Goal: Find specific page/section: Find specific page/section

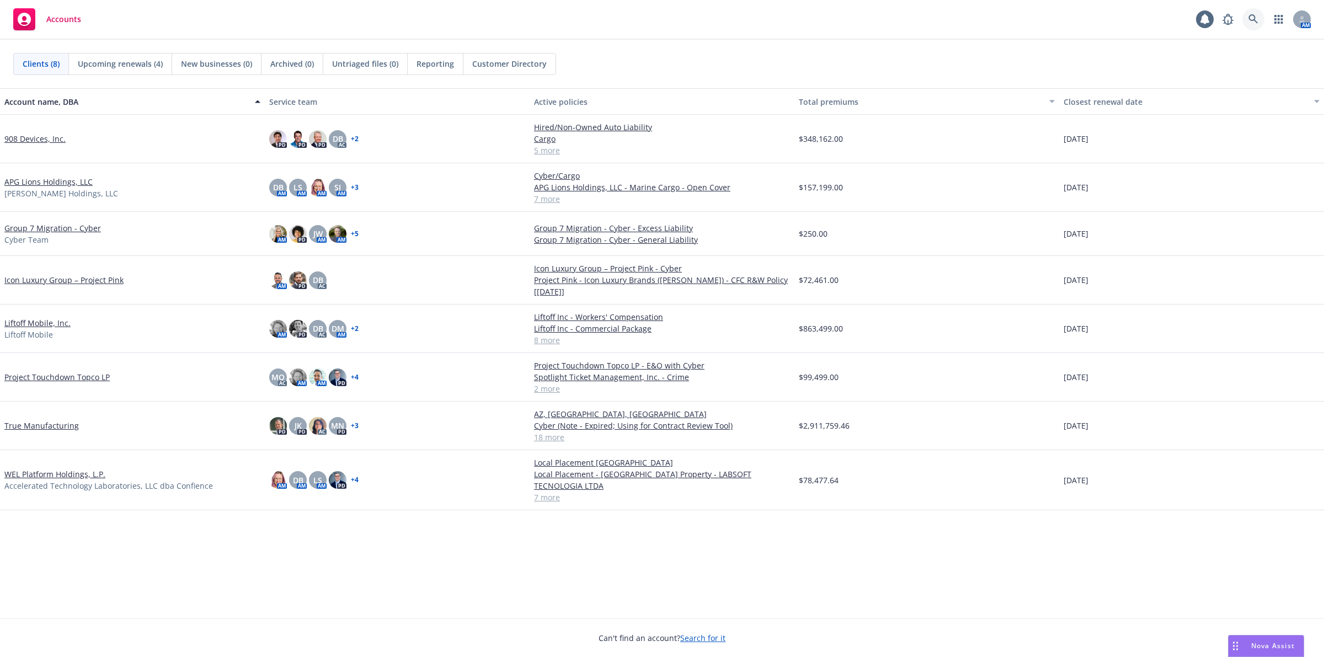
click at [1244, 18] on link at bounding box center [1253, 19] width 22 height 22
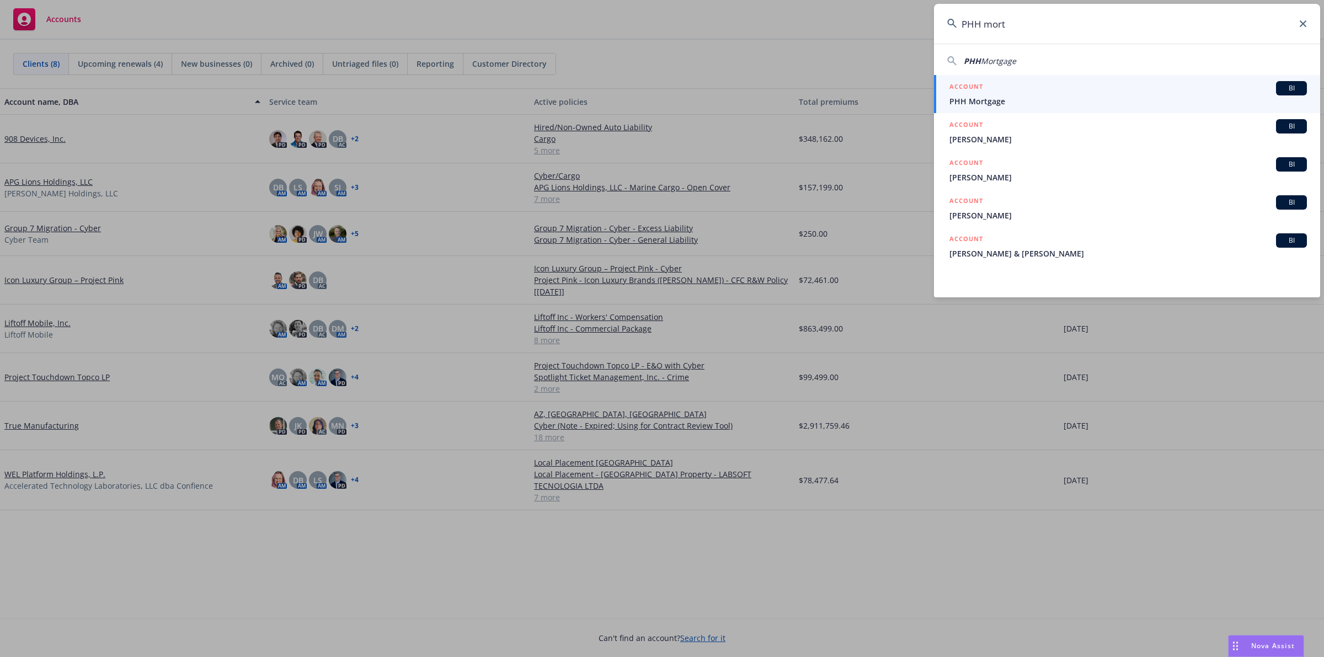
type input "PHH mort"
click at [1088, 98] on span "PHH Mortgage" at bounding box center [1127, 101] width 357 height 12
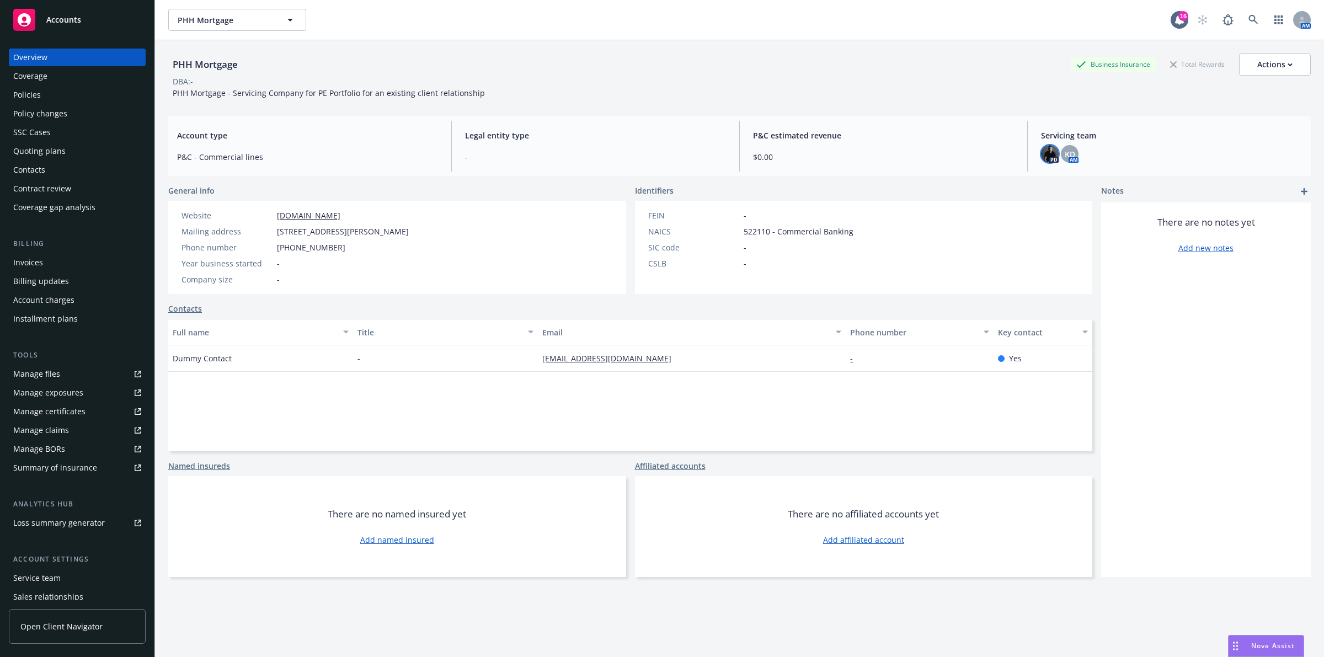
click at [1041, 155] on img at bounding box center [1050, 154] width 18 height 18
click at [896, 101] on div "PHH Mortgage Business Insurance Total Rewards Actions DBA: - PHH Mortgage - Ser…" at bounding box center [739, 73] width 1142 height 67
click at [80, 92] on div "Policies" at bounding box center [77, 95] width 128 height 18
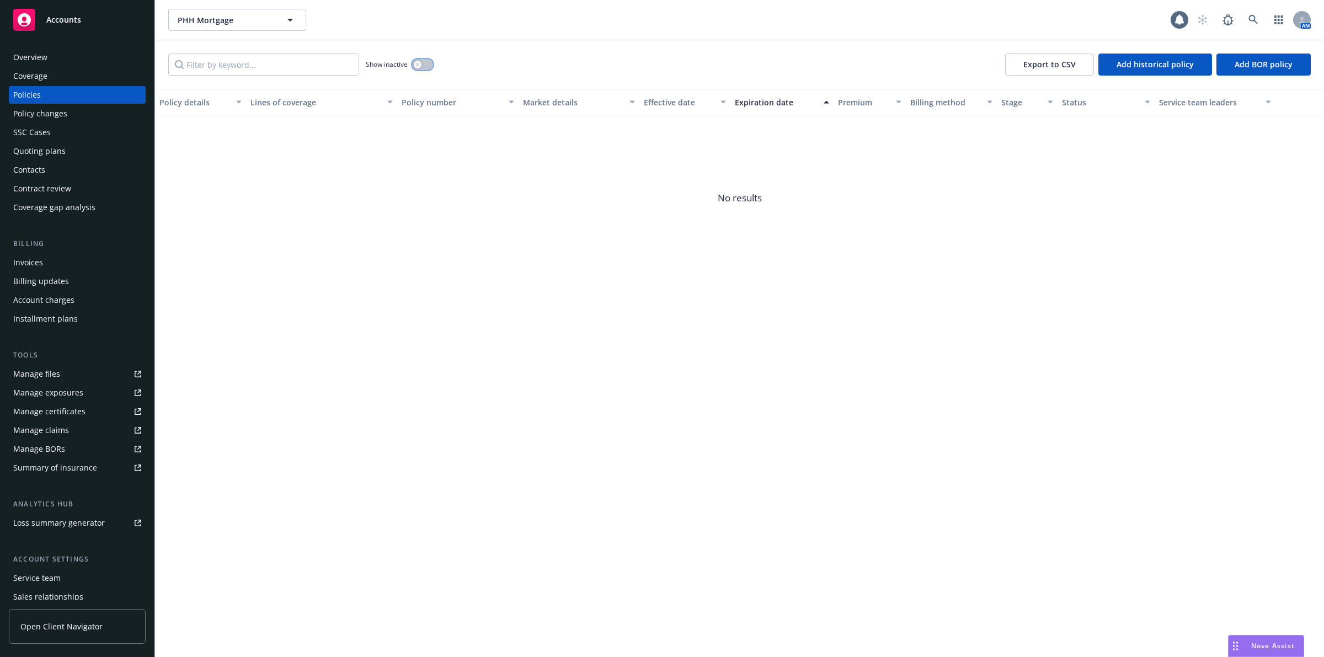
click at [425, 62] on button "button" at bounding box center [422, 64] width 21 height 11
click at [421, 66] on button "button" at bounding box center [422, 64] width 21 height 11
click at [1255, 19] on icon at bounding box center [1252, 19] width 9 height 9
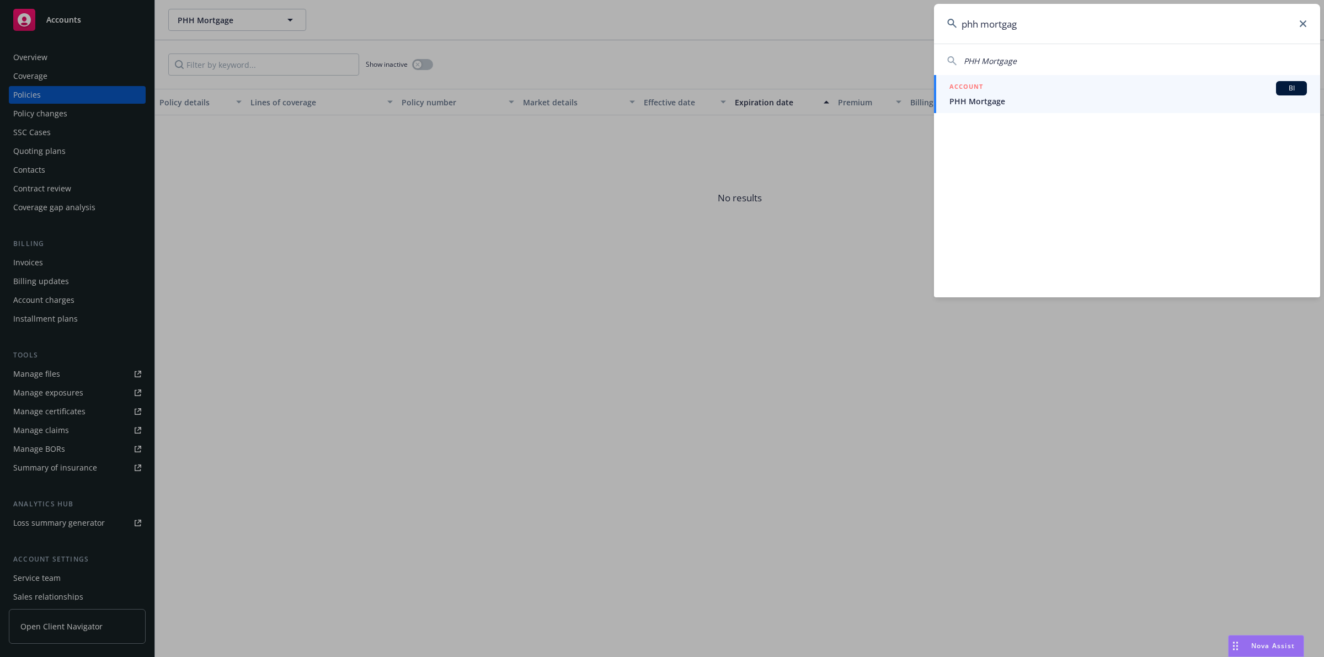
type input "phh mortgage"
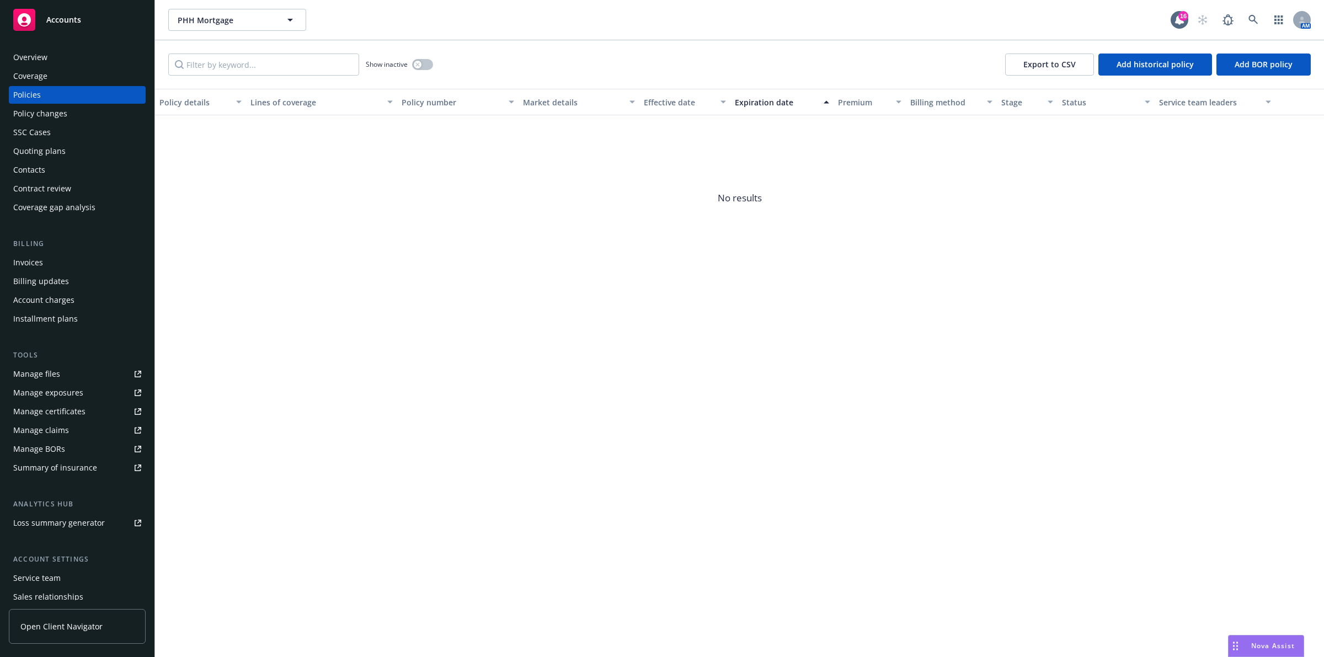
click at [39, 54] on div "Overview" at bounding box center [30, 58] width 34 height 18
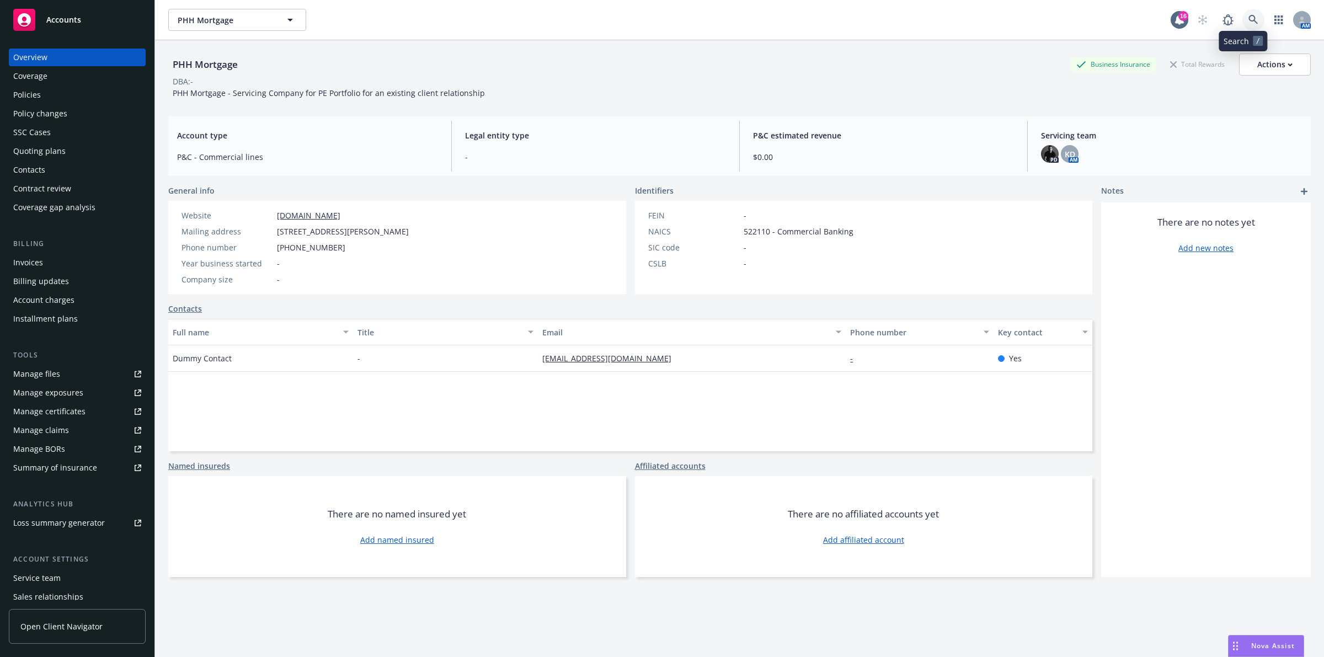
click at [1248, 20] on icon at bounding box center [1253, 20] width 10 height 10
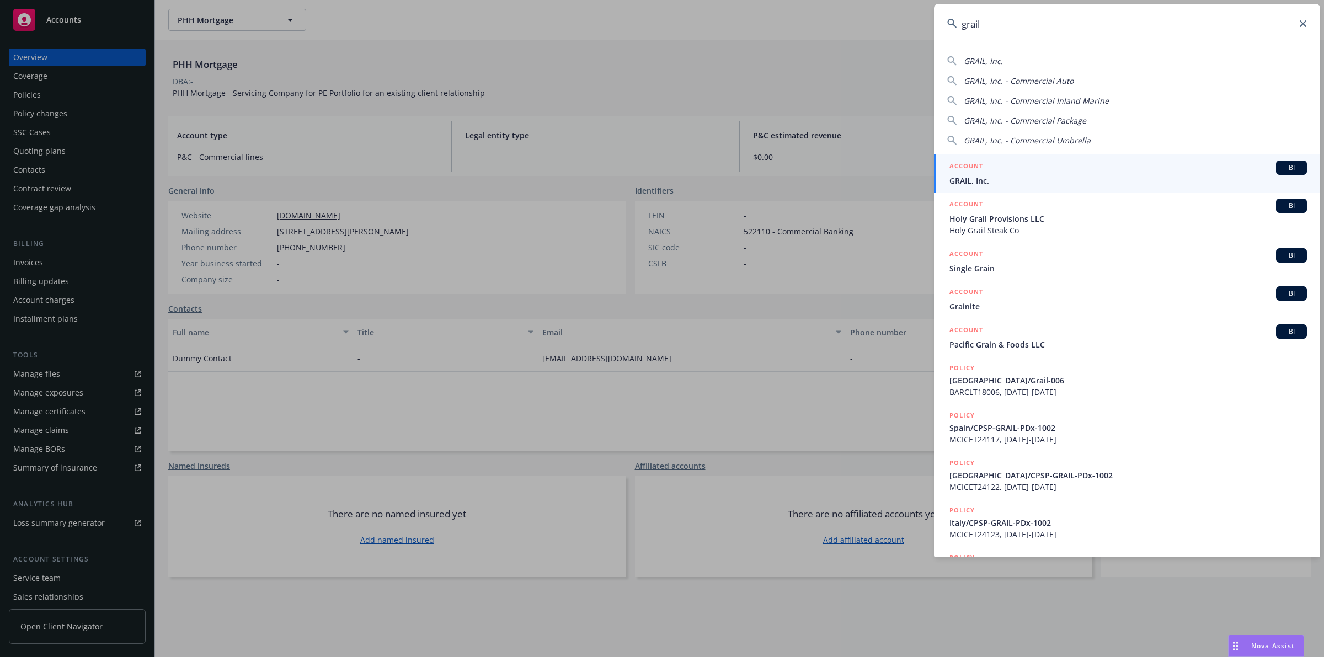
type input "grail"
click at [1018, 188] on link "ACCOUNT BI GRAIL, Inc." at bounding box center [1127, 173] width 386 height 38
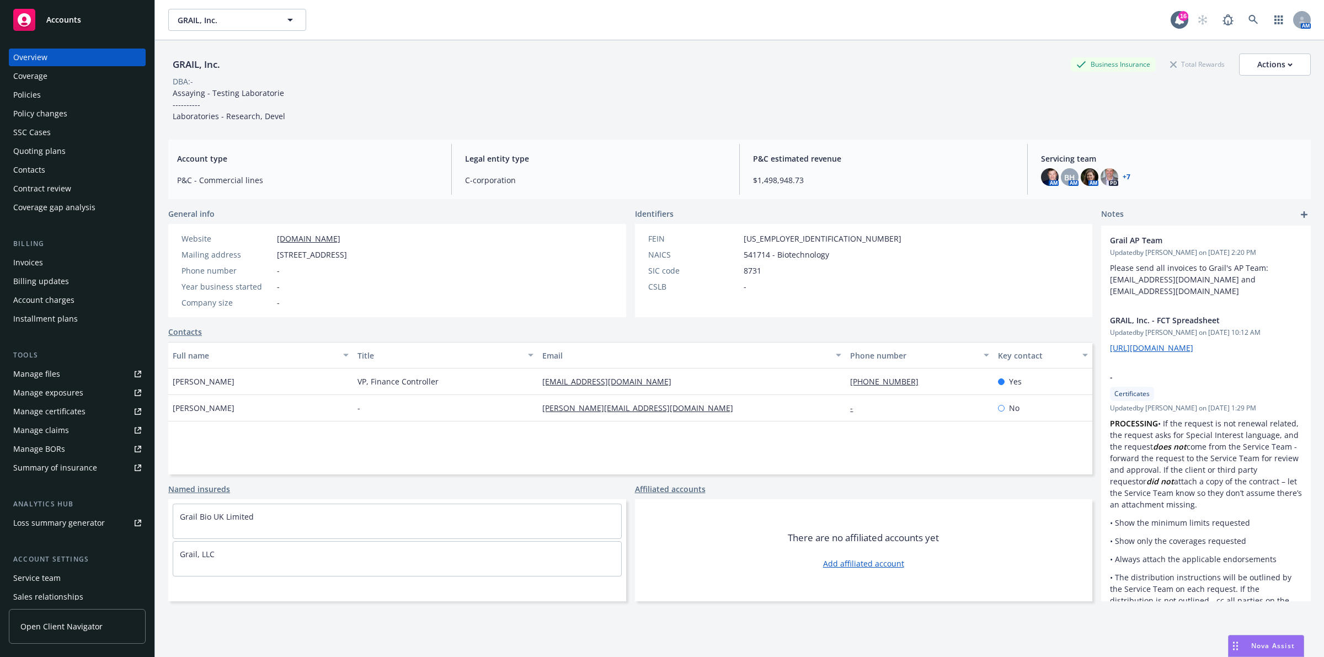
click at [51, 95] on div "Policies" at bounding box center [77, 95] width 128 height 18
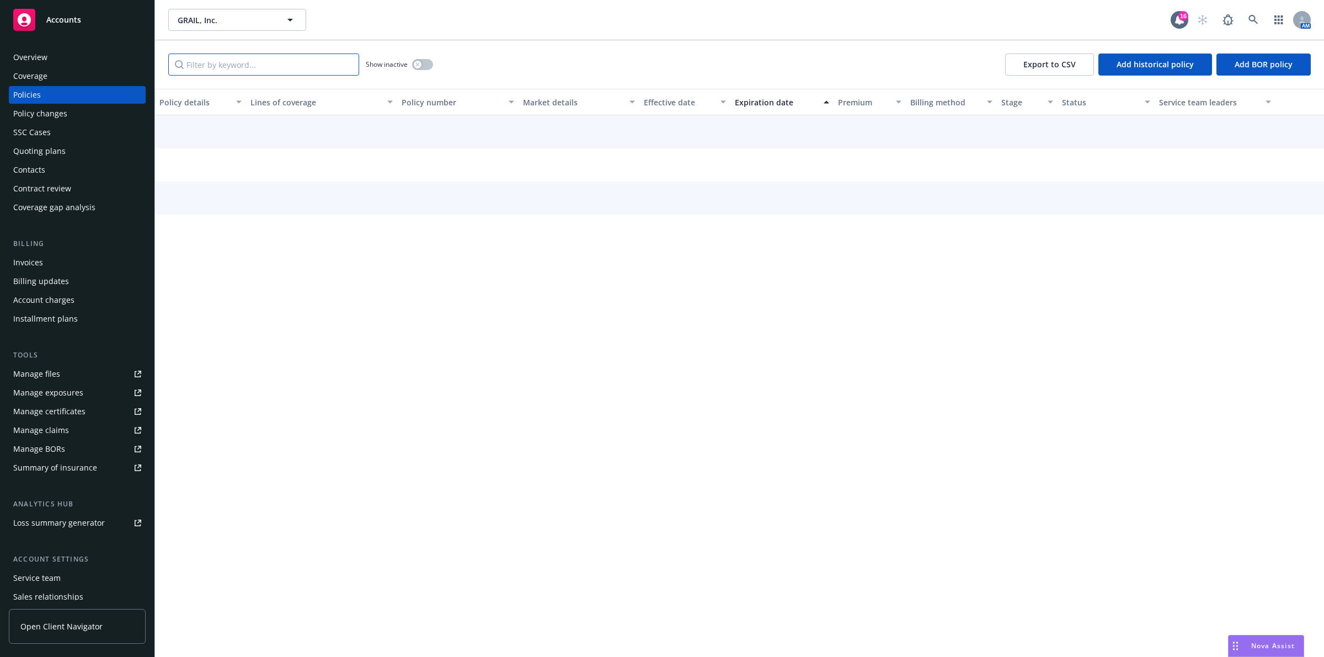
click at [210, 70] on input "Filter by keyword..." at bounding box center [263, 65] width 191 height 22
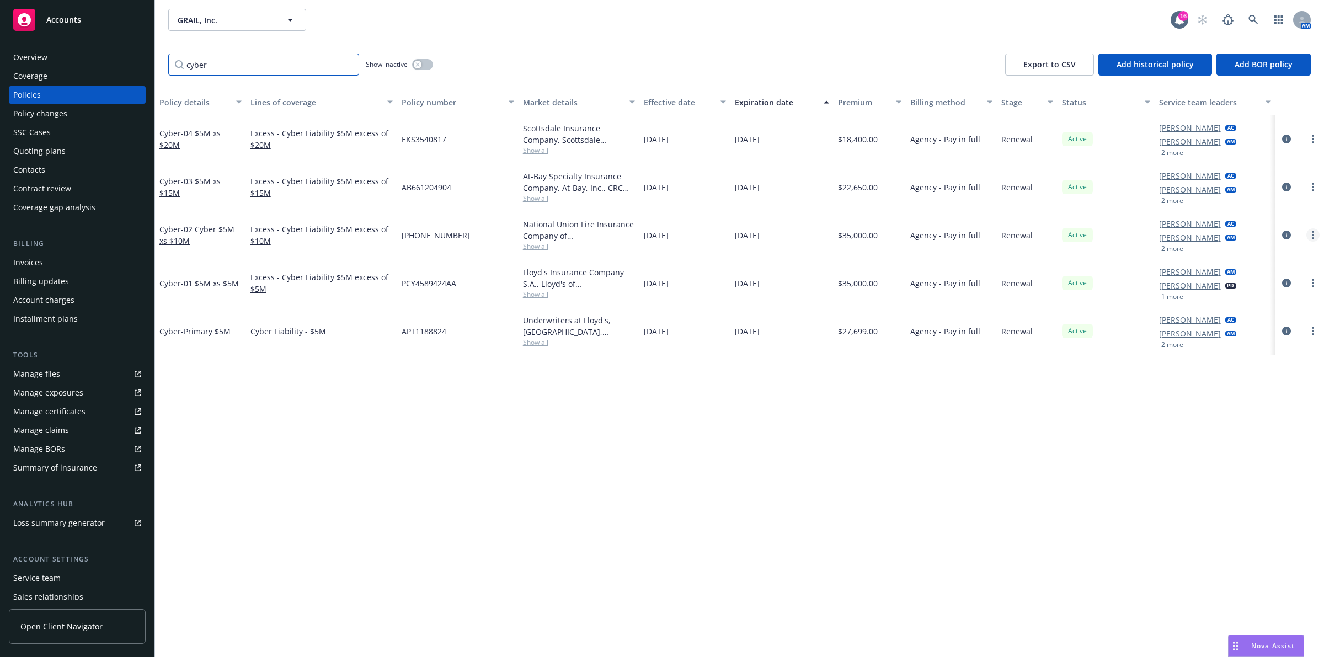
type input "cyber"
click at [1253, 21] on icon at bounding box center [1253, 20] width 10 height 10
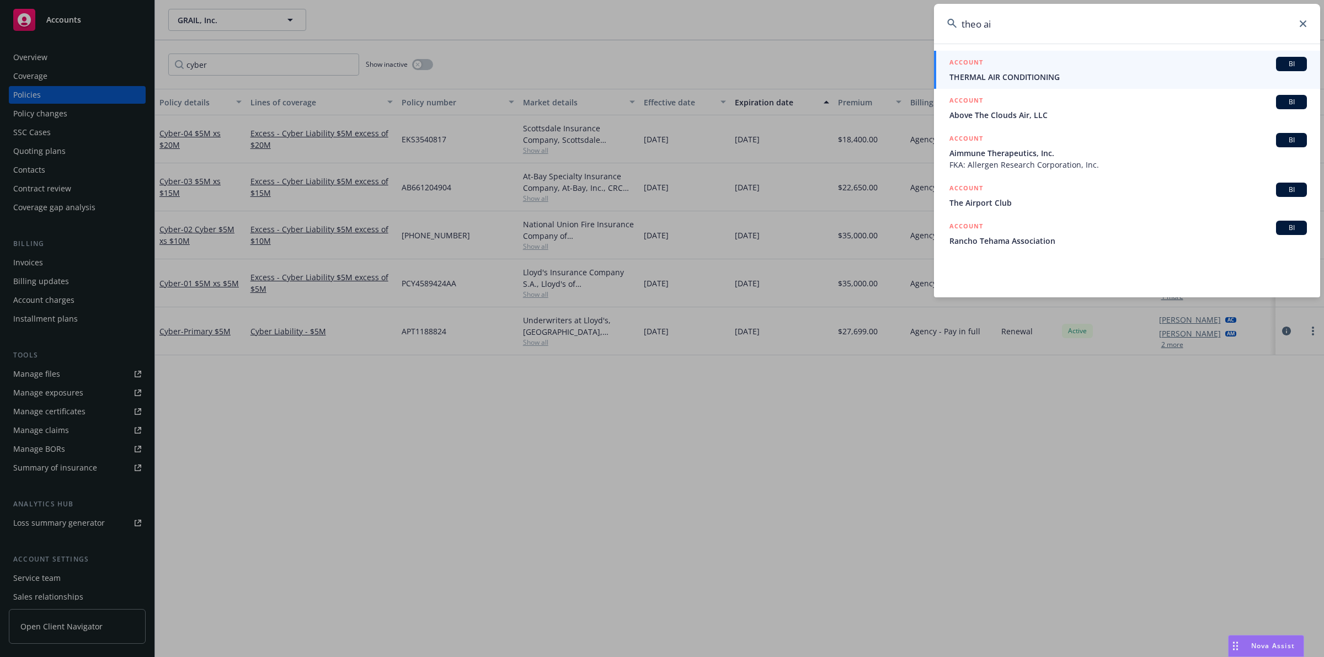
type input "theo ai"
drag, startPoint x: 518, startPoint y: 454, endPoint x: 524, endPoint y: 442, distance: 13.3
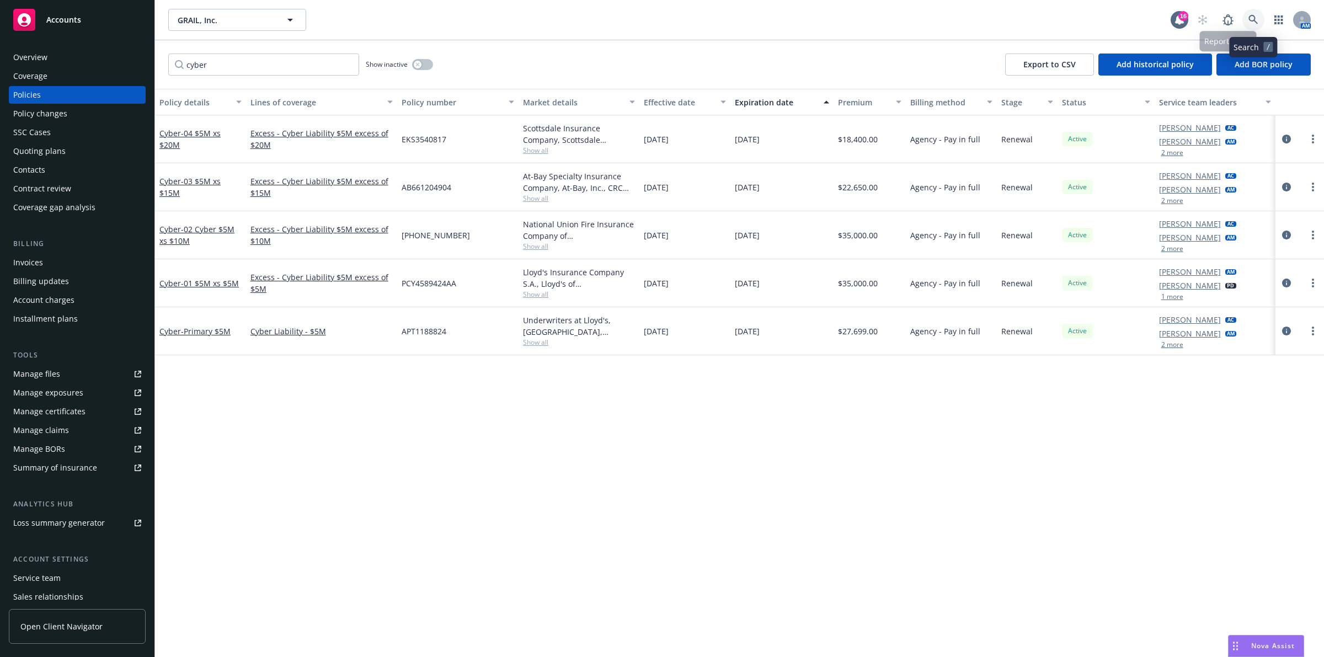
click at [1258, 25] on link at bounding box center [1253, 20] width 22 height 22
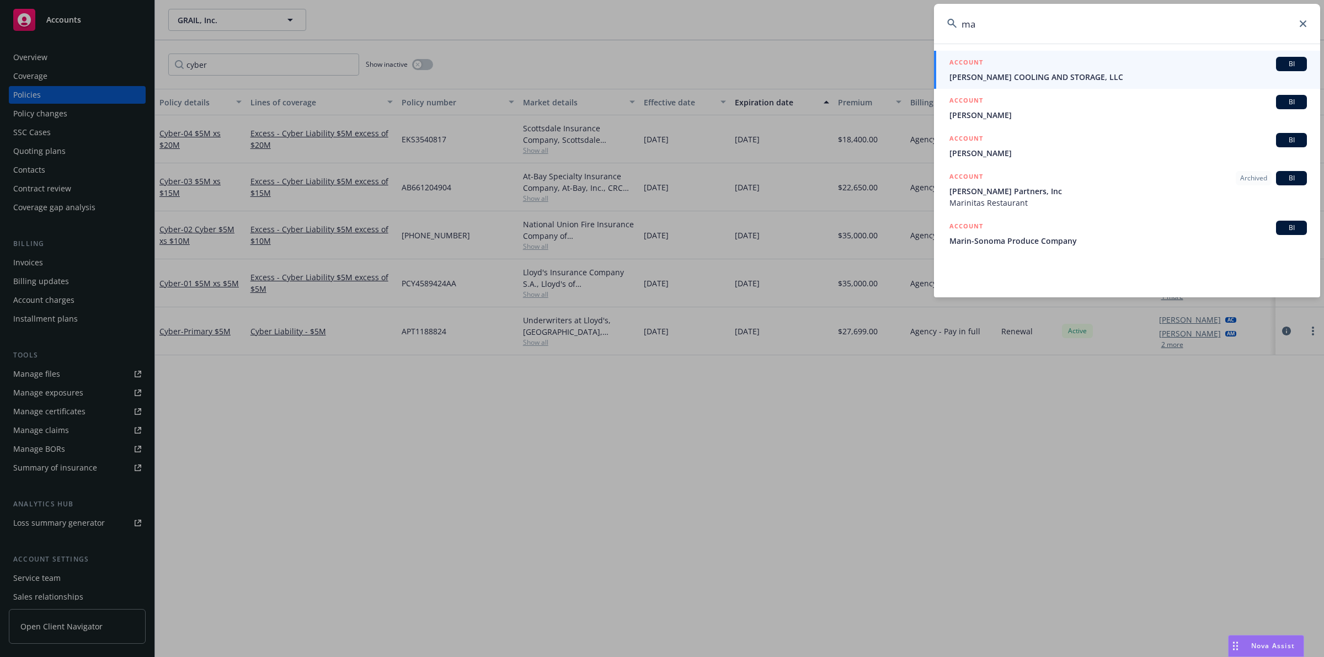
type input "m"
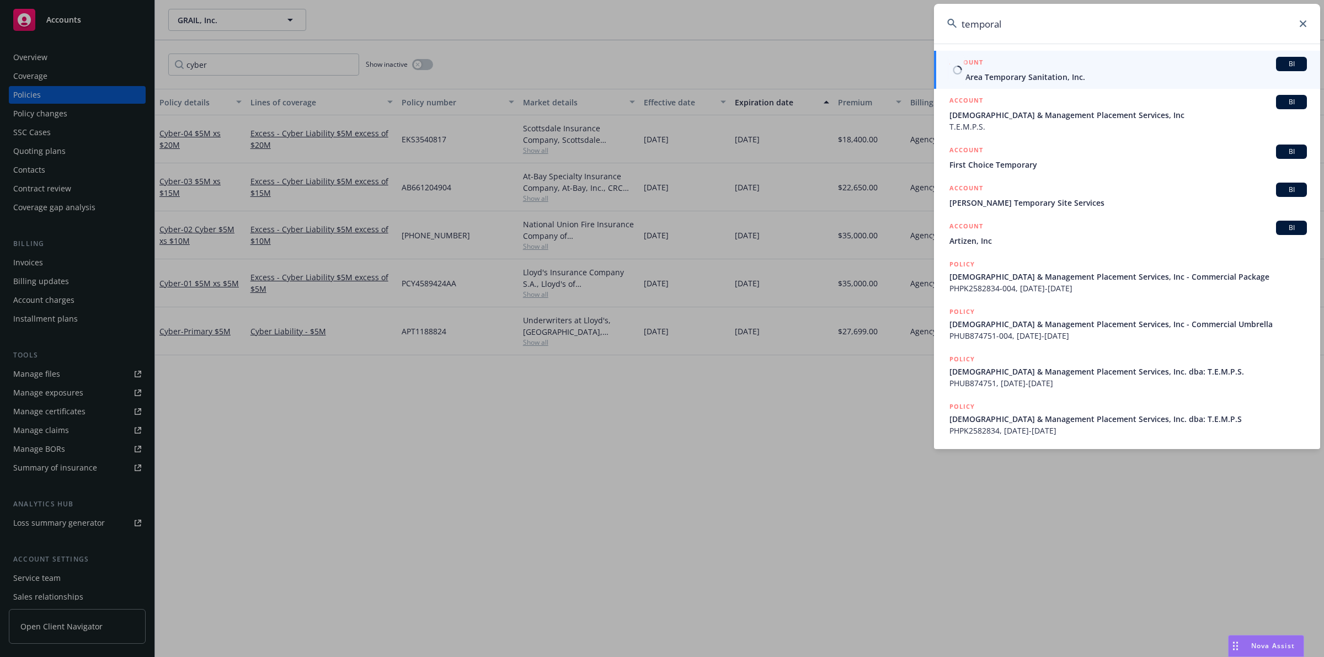
type input "temporal"
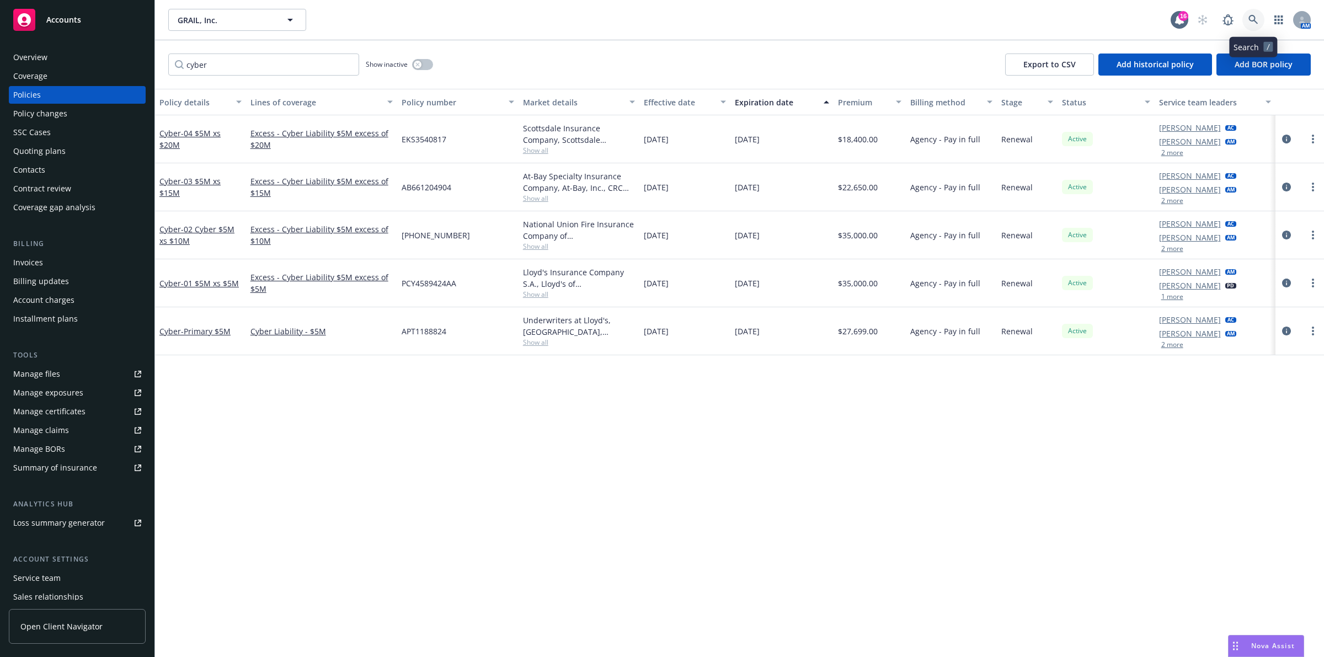
click at [1256, 20] on icon at bounding box center [1253, 20] width 10 height 10
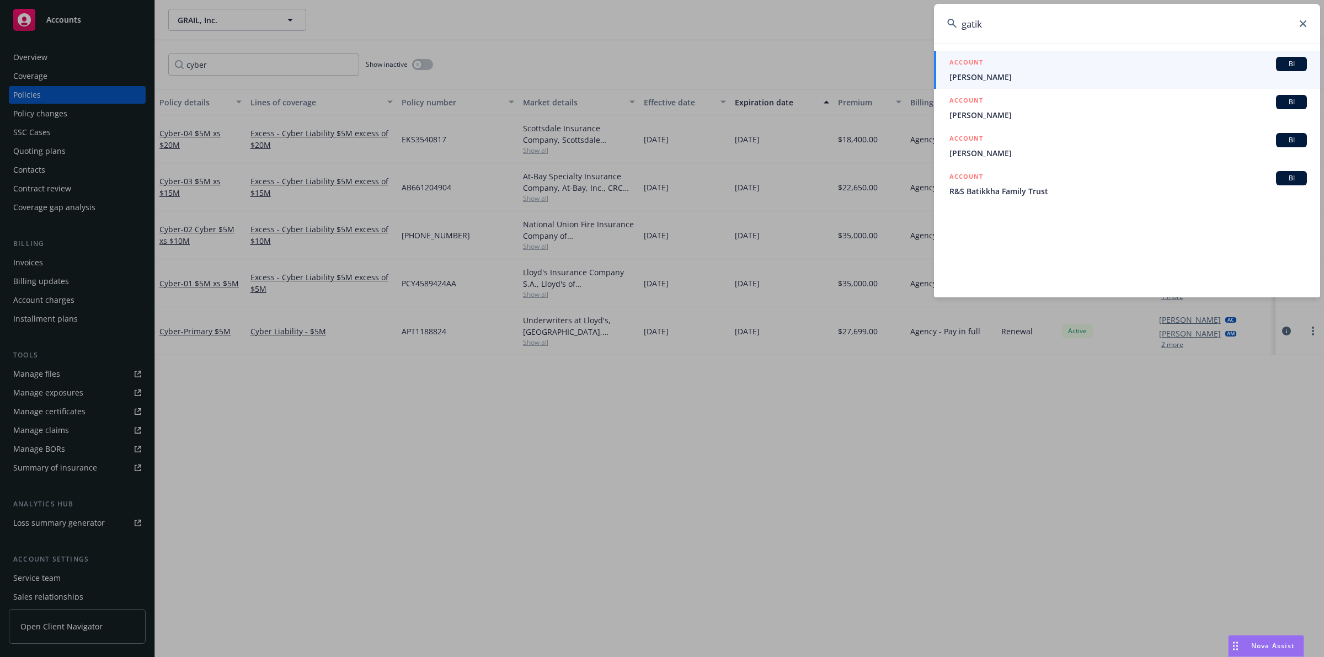
type input "gatik"
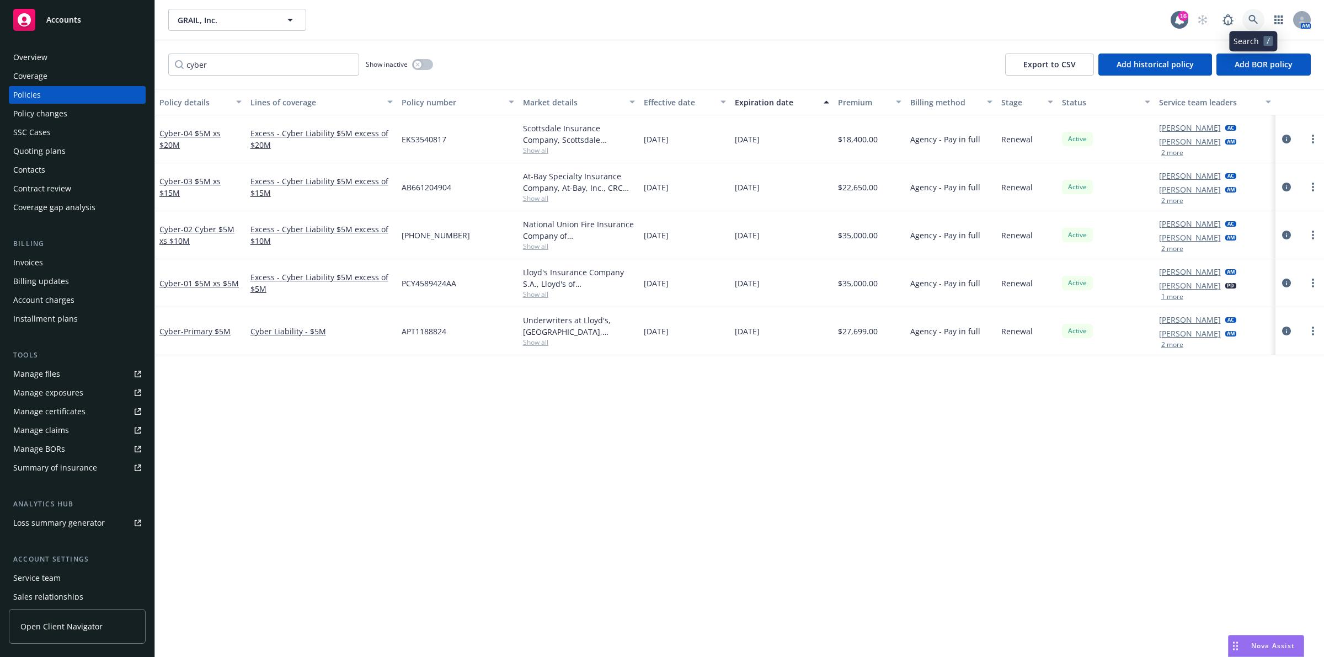
click at [1258, 18] on icon at bounding box center [1253, 20] width 10 height 10
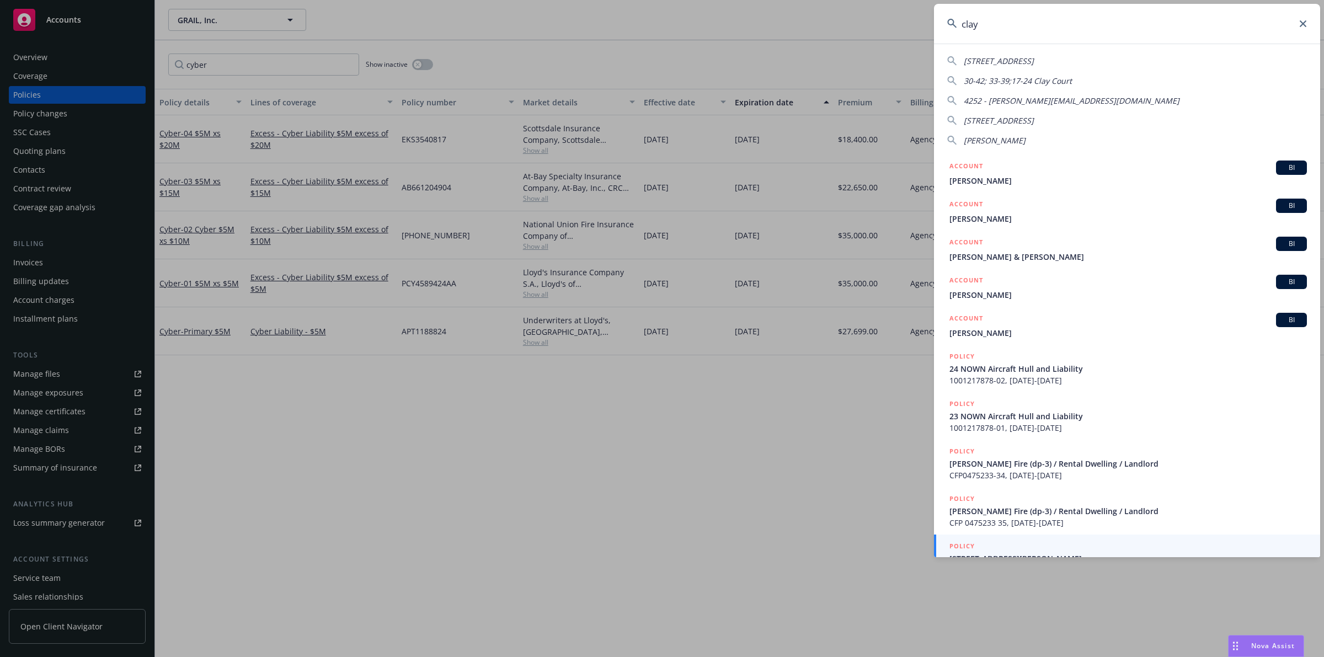
click at [1013, 23] on input "clay" at bounding box center [1127, 24] width 386 height 40
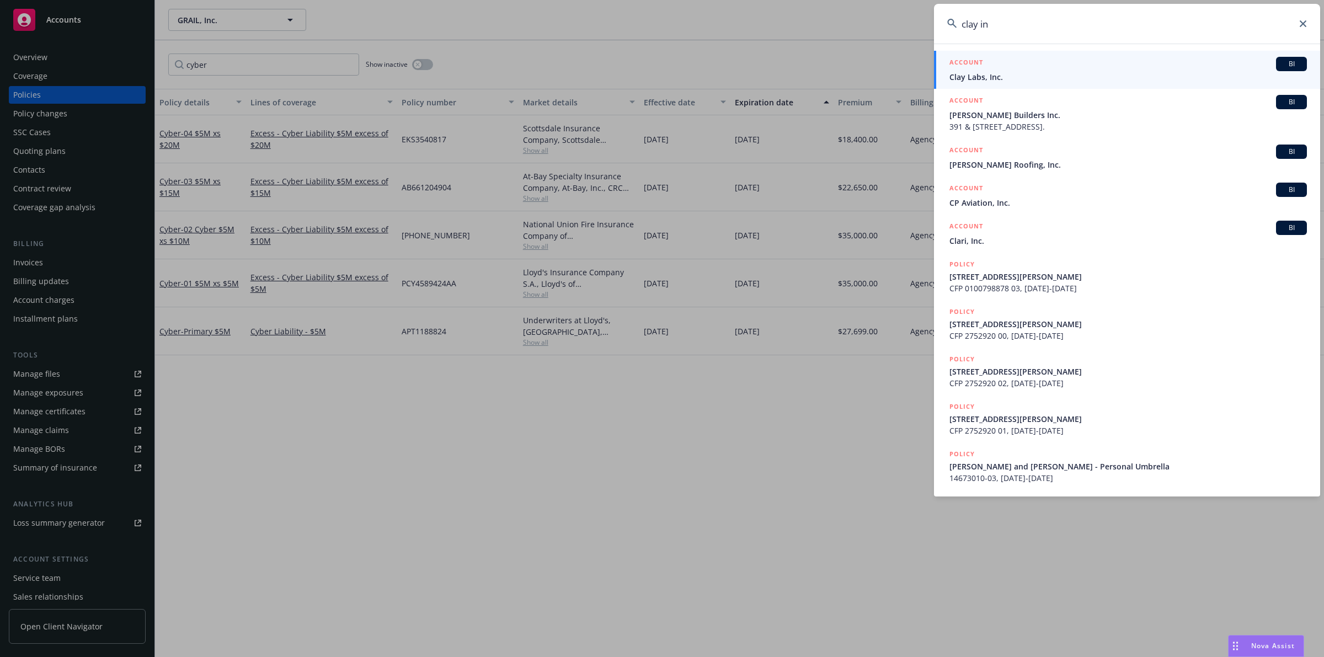
type input "clay in"
click at [999, 65] on div "ACCOUNT BI" at bounding box center [1127, 64] width 357 height 14
